Goal: Task Accomplishment & Management: Use online tool/utility

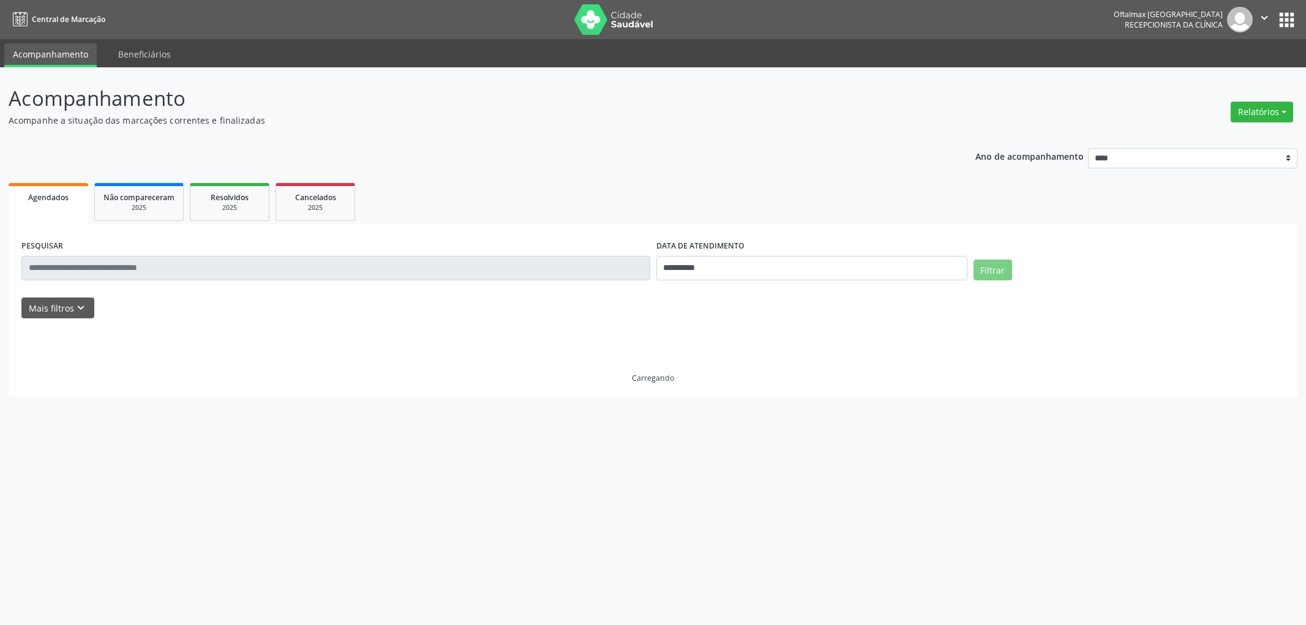
select select "*"
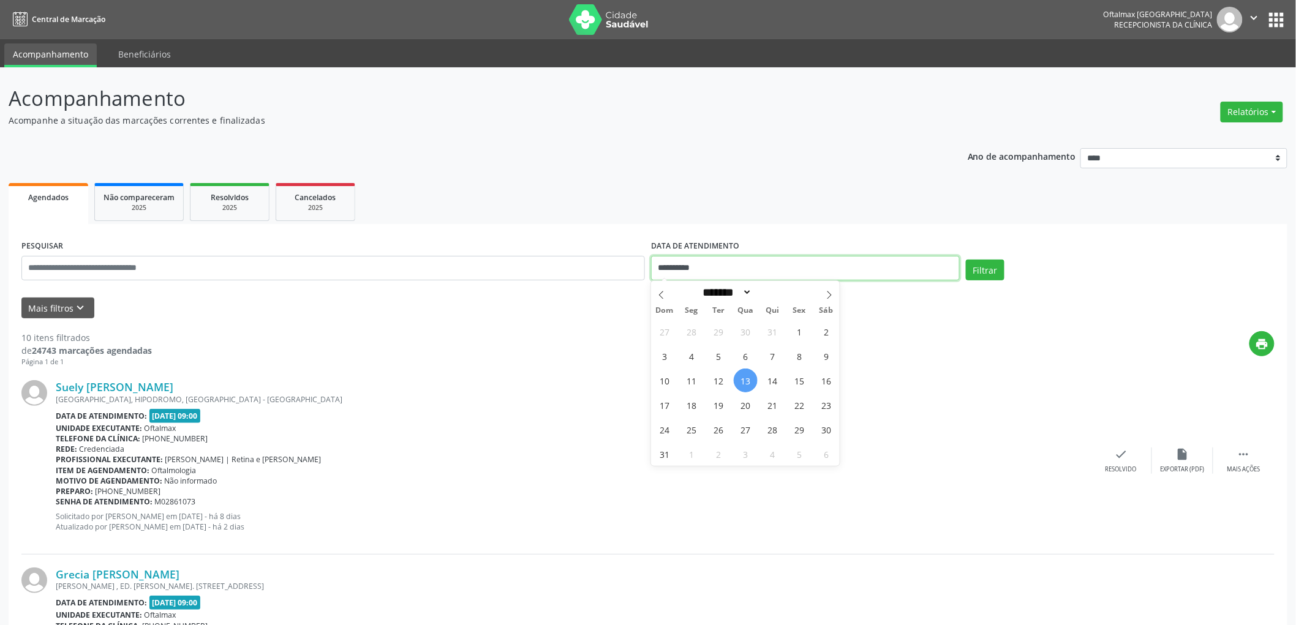
click at [829, 269] on input "**********" at bounding box center [805, 268] width 309 height 24
click at [803, 380] on span "15" at bounding box center [800, 381] width 24 height 24
type input "**********"
click at [830, 380] on span "16" at bounding box center [827, 381] width 24 height 24
click at [993, 270] on button "Filtrar" at bounding box center [985, 270] width 39 height 21
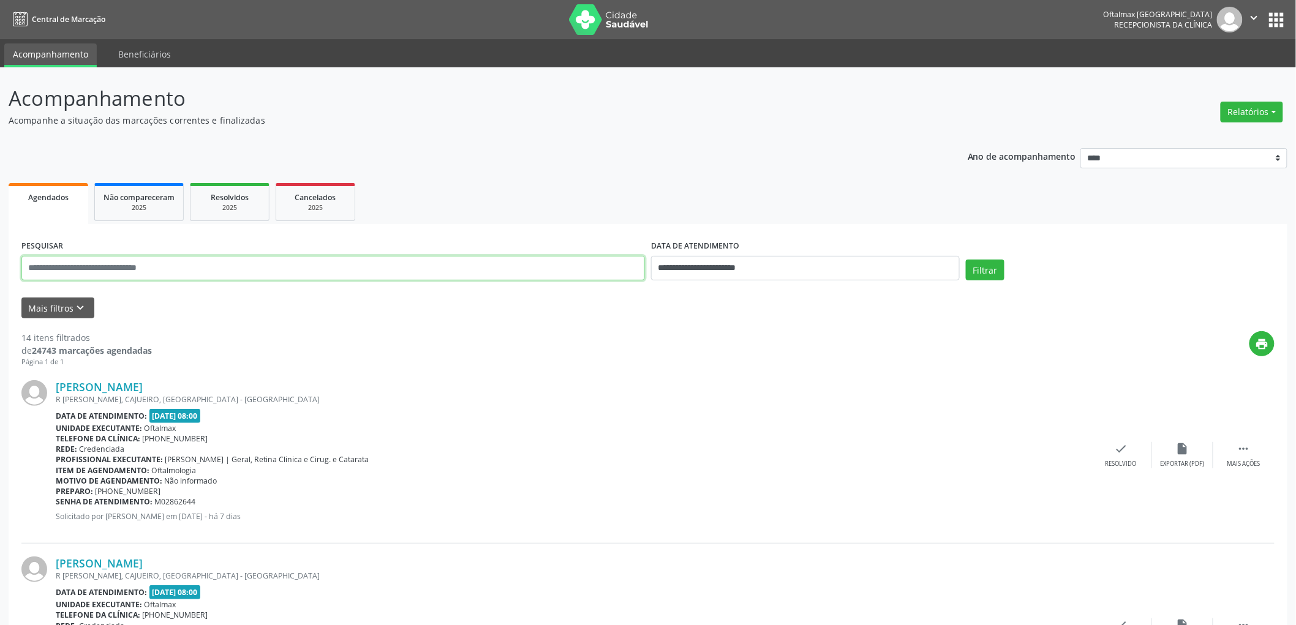
click at [134, 264] on input "text" at bounding box center [332, 268] width 623 height 24
click at [48, 304] on button "Mais filtros keyboard_arrow_down" at bounding box center [57, 308] width 73 height 21
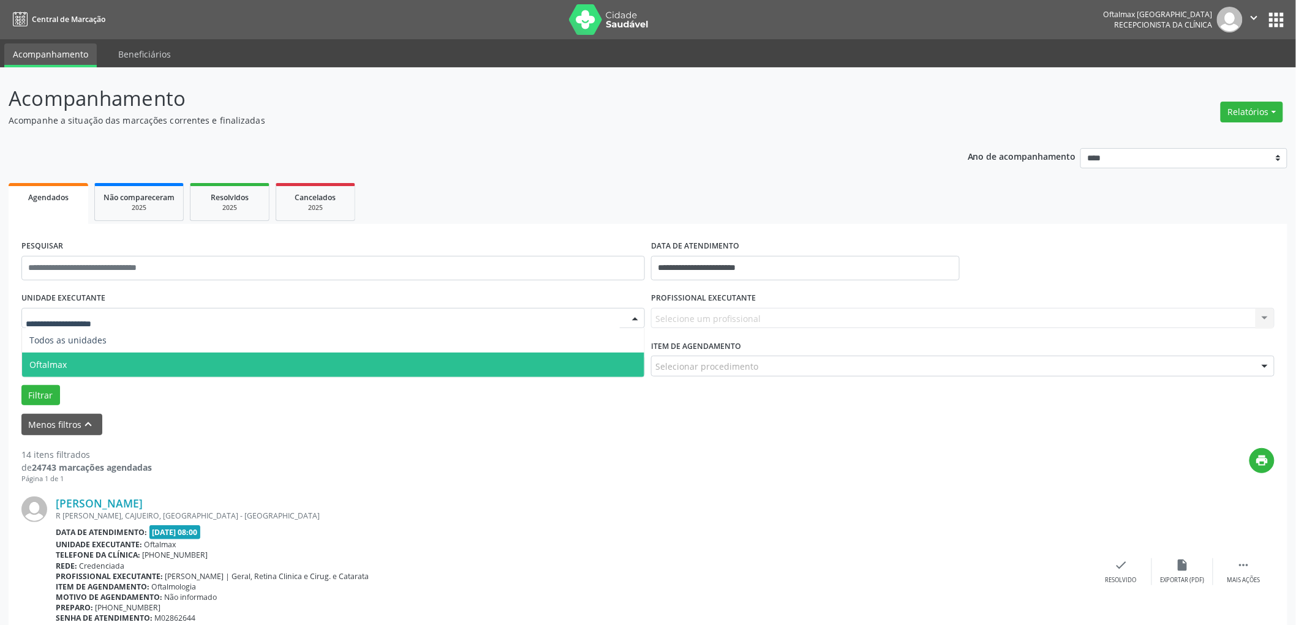
click at [74, 360] on span "Oftalmax" at bounding box center [333, 365] width 622 height 24
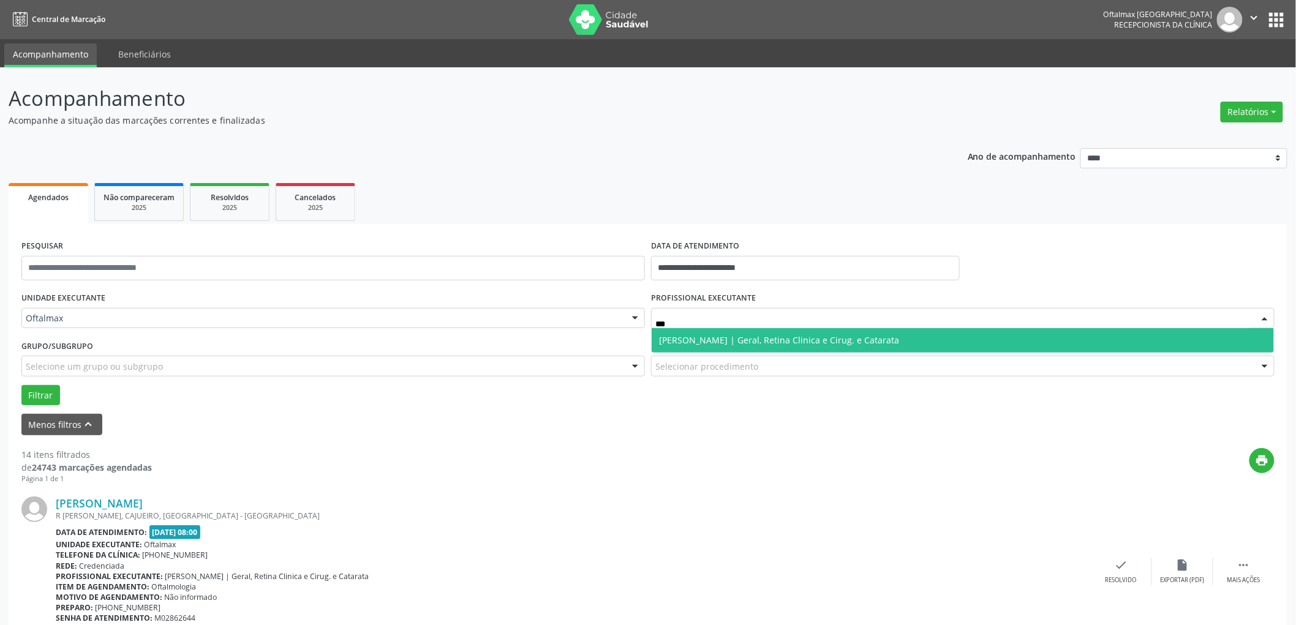
type input "****"
click at [754, 339] on span "[PERSON_NAME] | Geral, Retina Clinica e Cirug. e Catarata" at bounding box center [779, 340] width 240 height 12
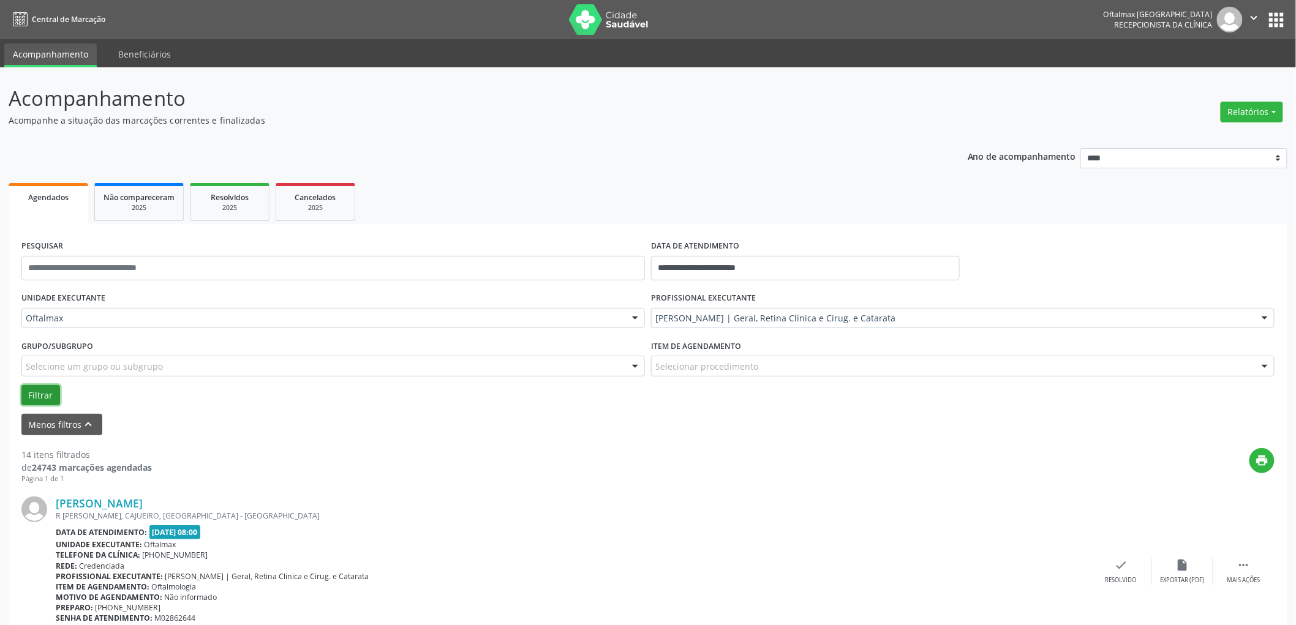
click at [48, 394] on button "Filtrar" at bounding box center [40, 395] width 39 height 21
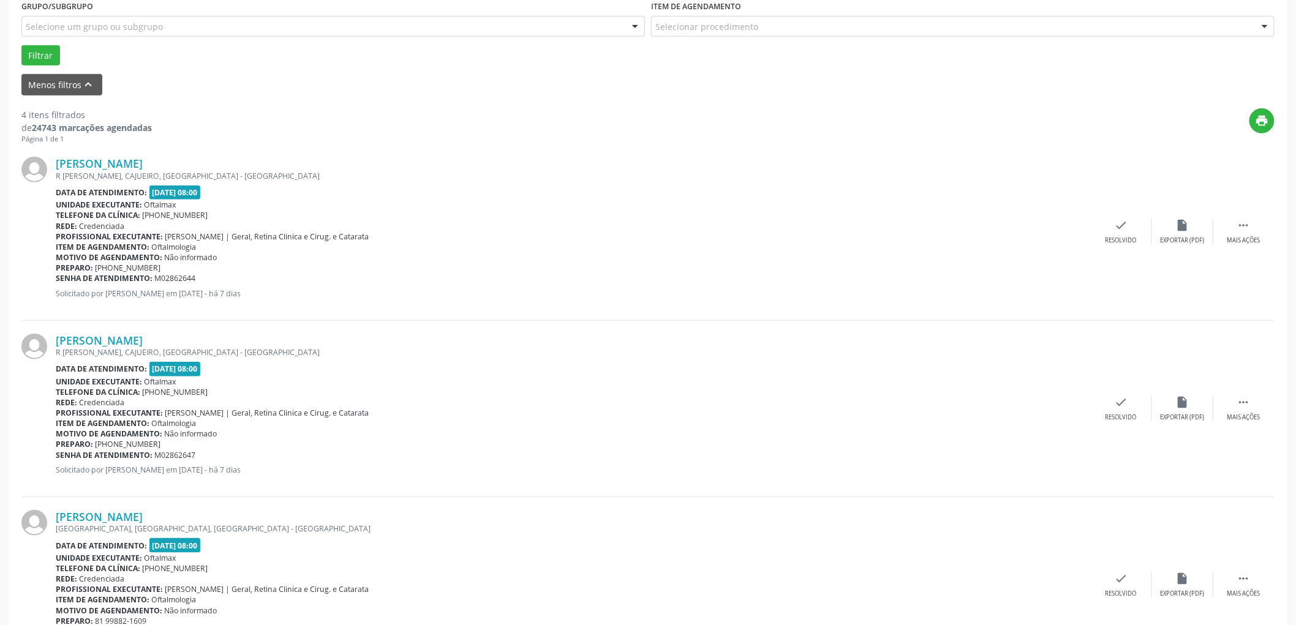
scroll to position [408, 0]
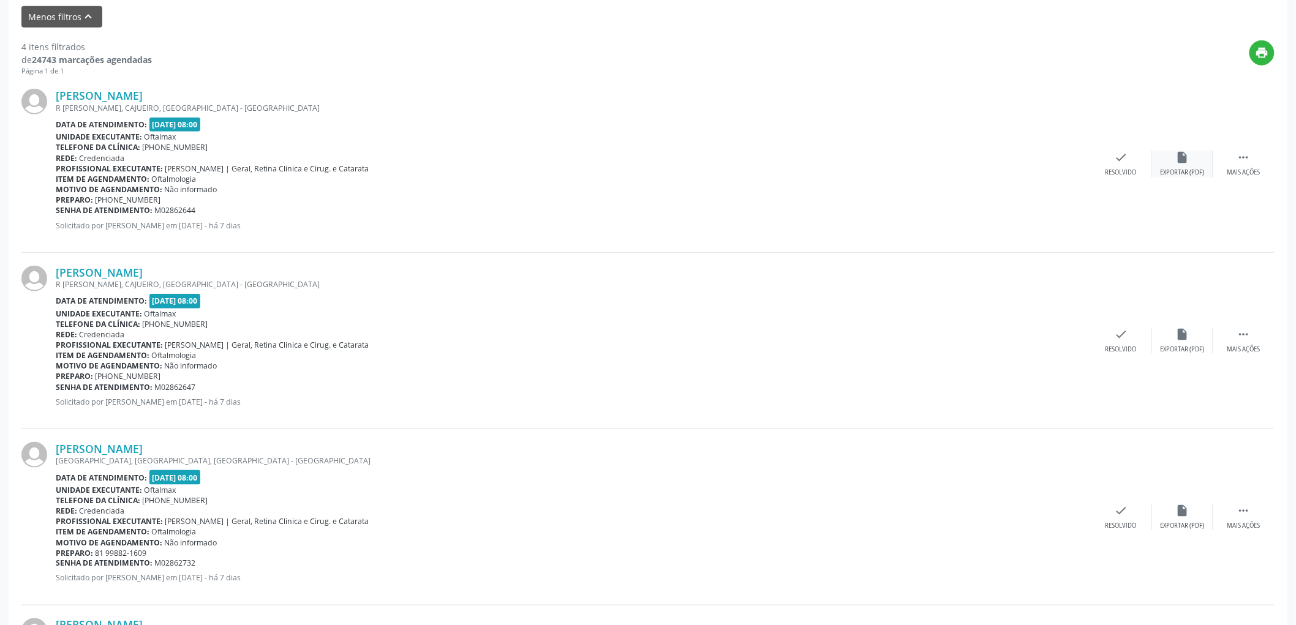
click at [1186, 167] on div "insert_drive_file Exportar (PDF)" at bounding box center [1182, 164] width 61 height 26
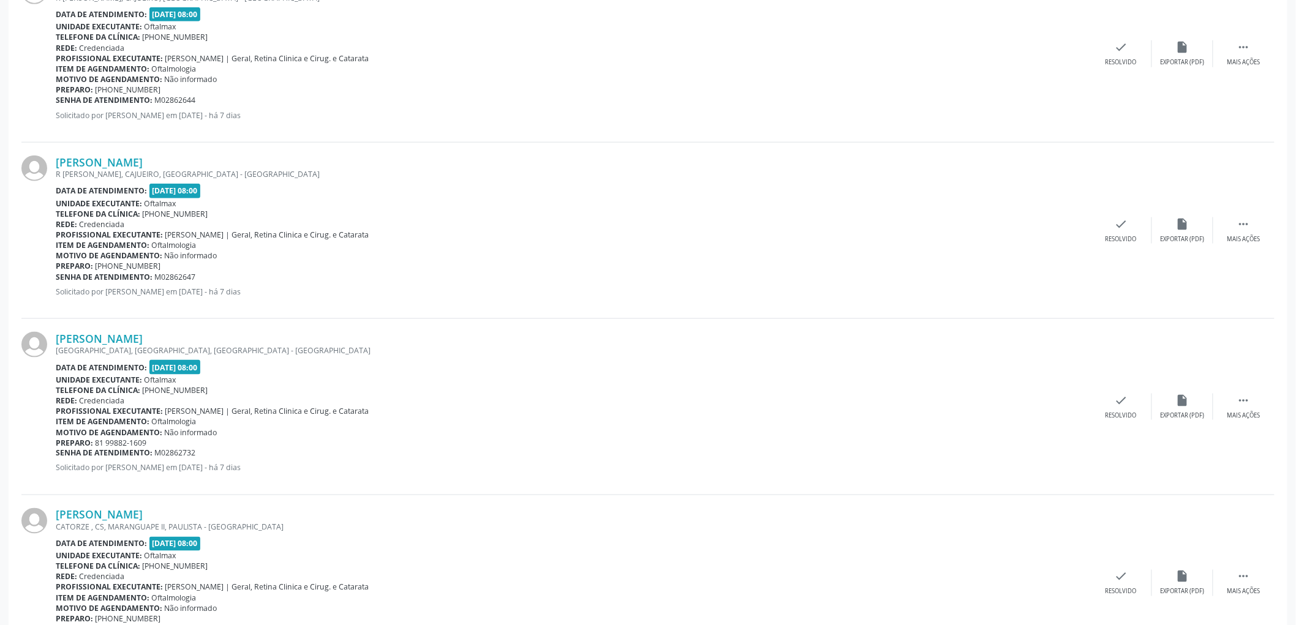
scroll to position [585, 0]
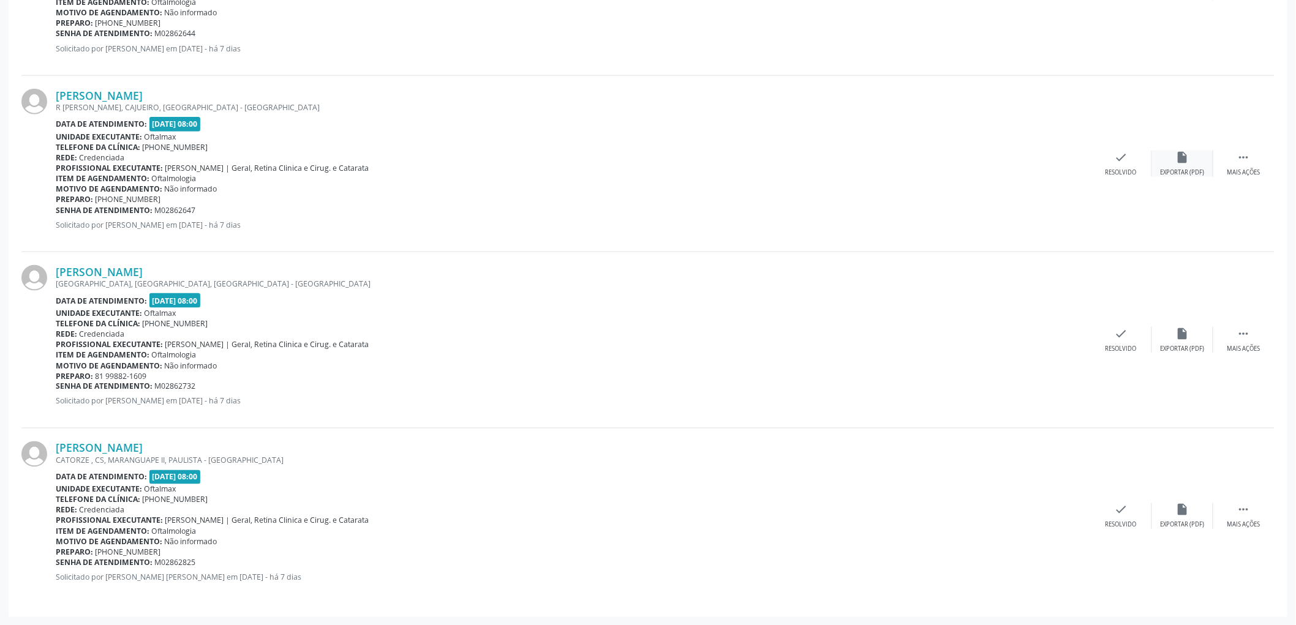
click at [1183, 163] on icon "insert_drive_file" at bounding box center [1182, 157] width 13 height 13
click at [1193, 345] on div "Exportar (PDF)" at bounding box center [1183, 349] width 44 height 9
click at [1181, 516] on div "insert_drive_file Exportar (PDF)" at bounding box center [1182, 516] width 61 height 26
